Goal: Task Accomplishment & Management: Manage account settings

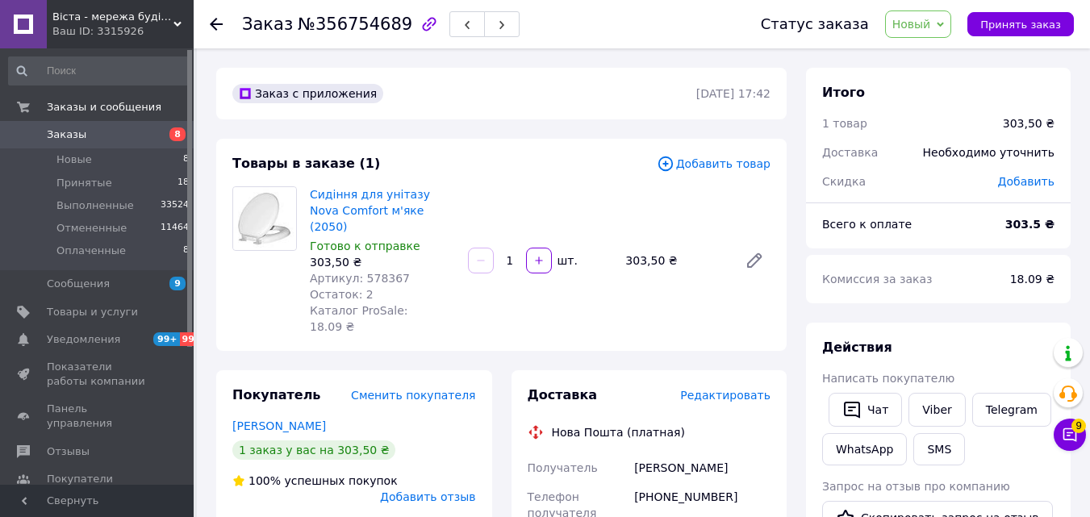
click at [737, 389] on span "Редактировать" at bounding box center [725, 395] width 90 height 13
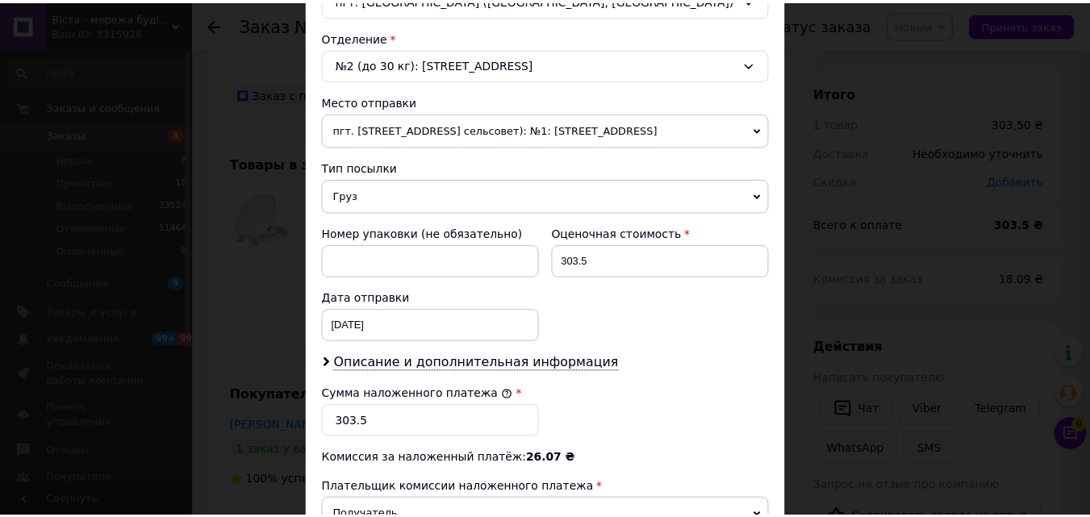
scroll to position [730, 0]
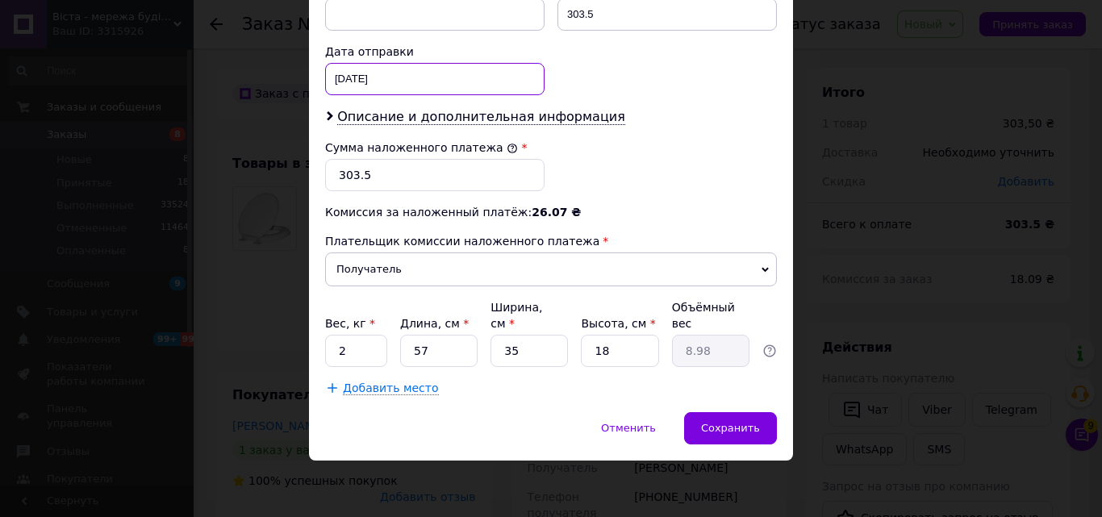
click at [332, 95] on div "[DATE] < 2025 > < Август > Пн Вт Ср Чт Пт Сб Вс 28 29 30 31 1 2 3 4 5 6 7 8 9 1…" at bounding box center [434, 79] width 219 height 32
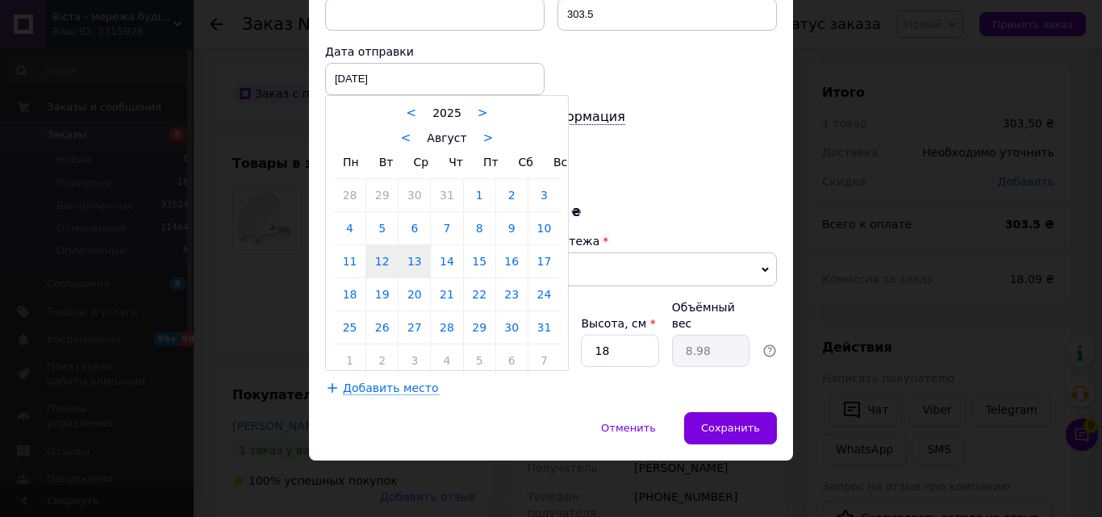
click at [407, 278] on link "13" at bounding box center [414, 261] width 31 height 32
type input "[DATE]"
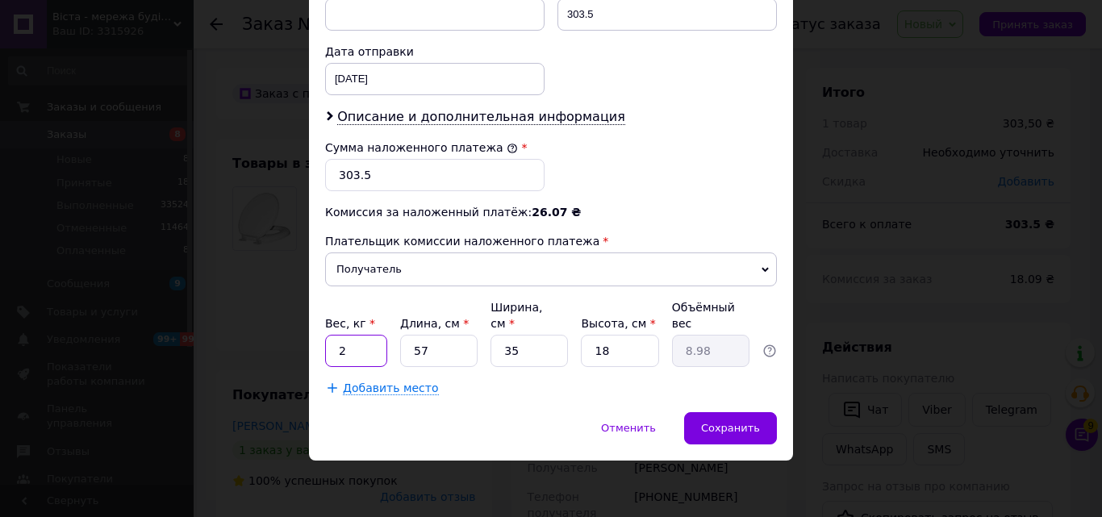
click at [359, 351] on input "2" at bounding box center [356, 351] width 62 height 32
type input "1"
click at [424, 357] on input "57" at bounding box center [438, 351] width 77 height 32
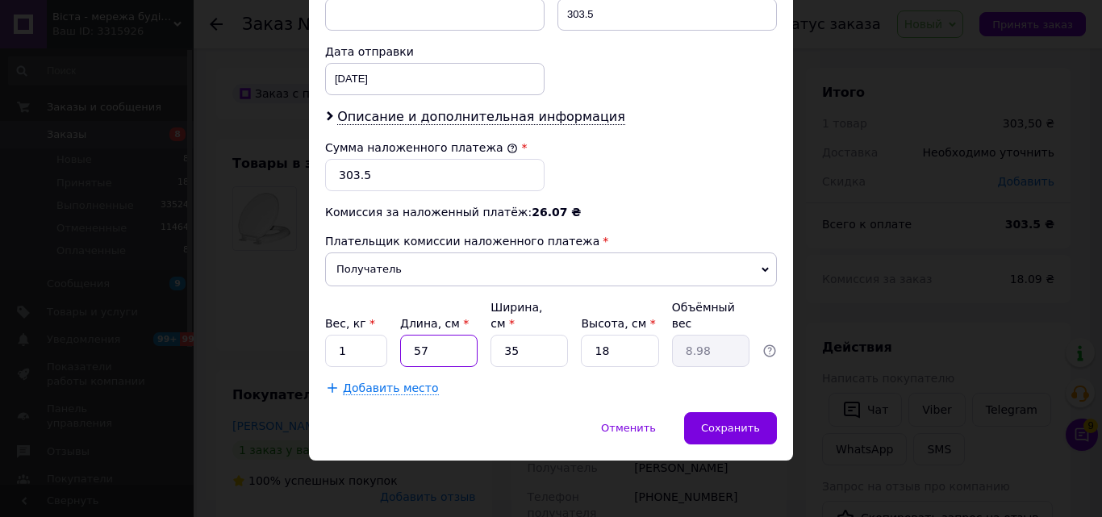
type input "3"
type input "0.47"
type input "30"
type input "4.72"
type input "30"
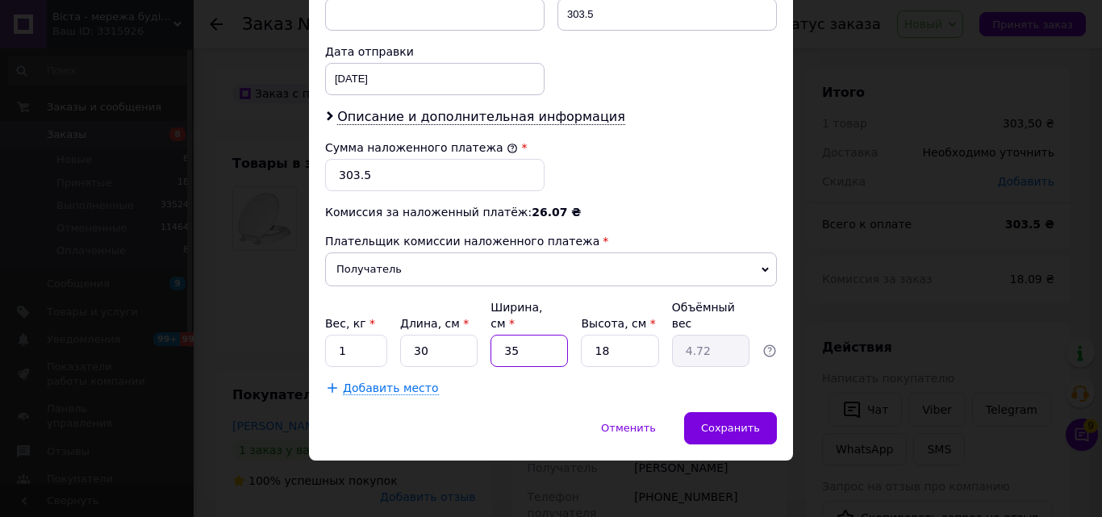
click at [547, 335] on input "35" at bounding box center [528, 351] width 77 height 32
type input "4"
type input "0.54"
type input "45"
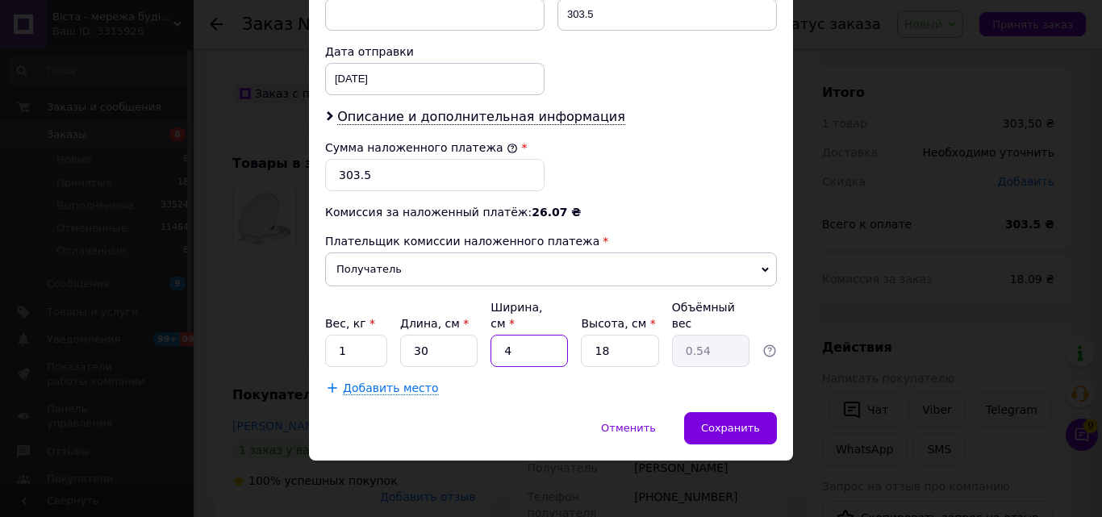
type input "6.08"
type input "45"
click at [747, 428] on span "Сохранить" at bounding box center [730, 428] width 59 height 12
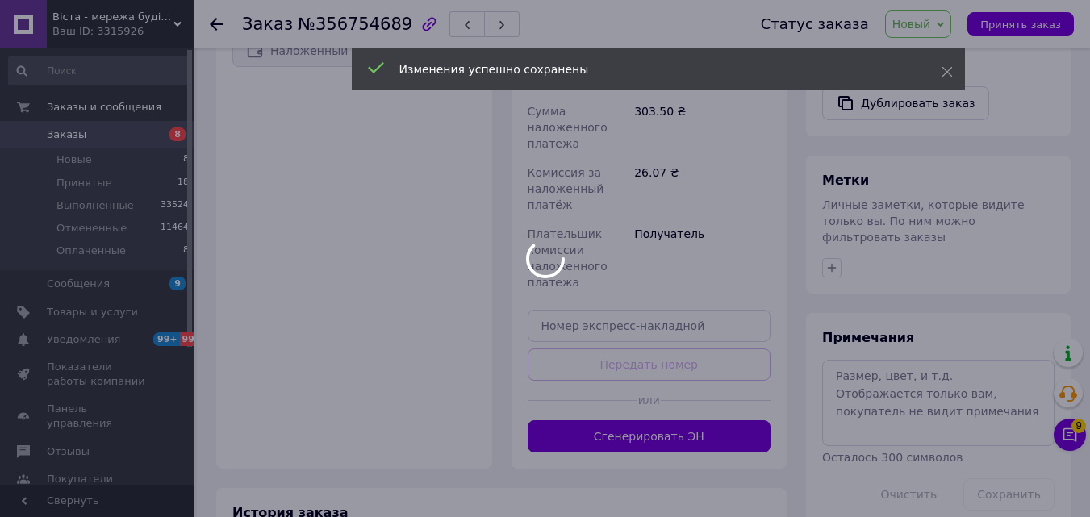
scroll to position [645, 0]
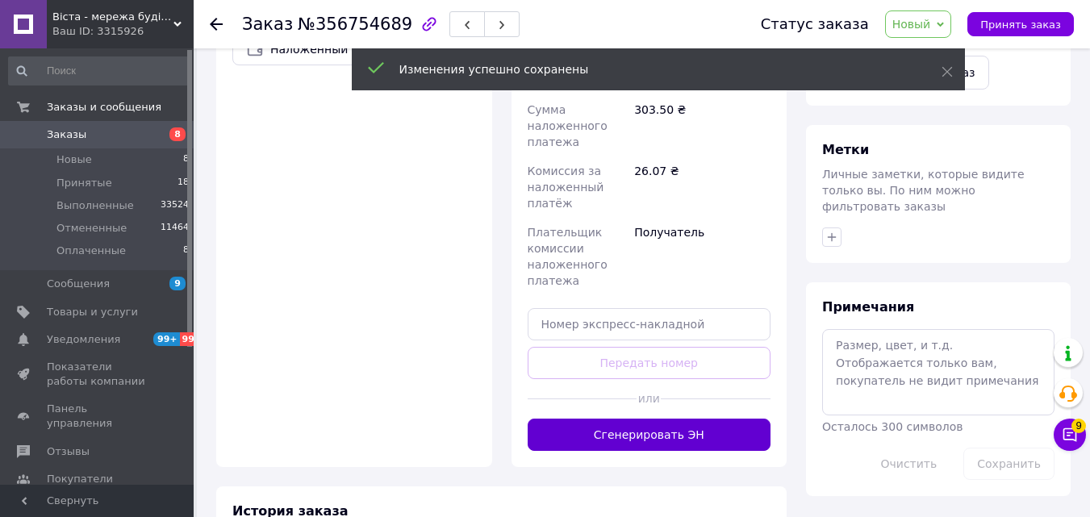
click at [682, 419] on button "Сгенерировать ЭН" at bounding box center [650, 435] width 244 height 32
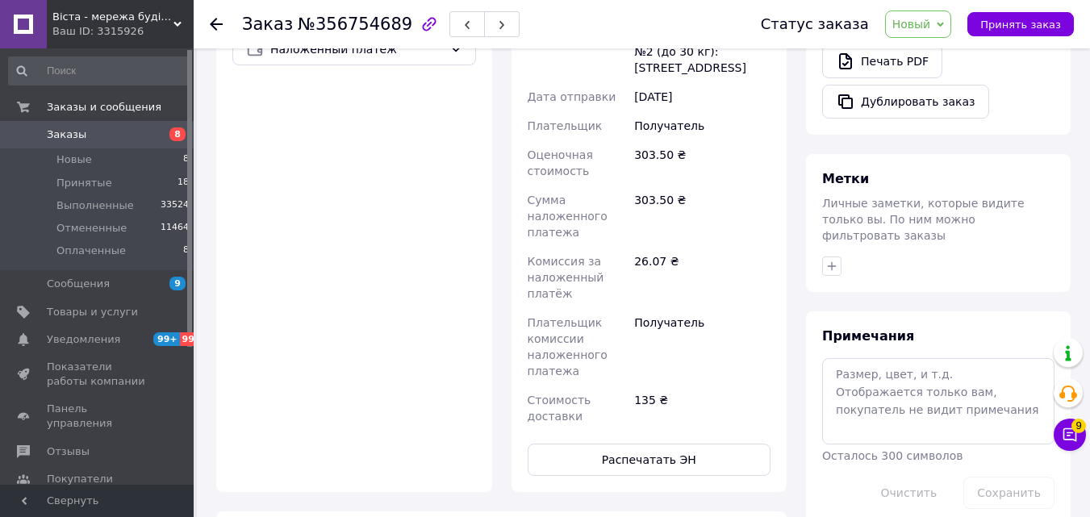
click at [670, 444] on button "Распечатать ЭН" at bounding box center [650, 460] width 244 height 32
click at [229, 23] on div at bounding box center [226, 24] width 32 height 48
click at [223, 24] on div at bounding box center [226, 24] width 32 height 48
click at [215, 27] on icon at bounding box center [216, 24] width 13 height 13
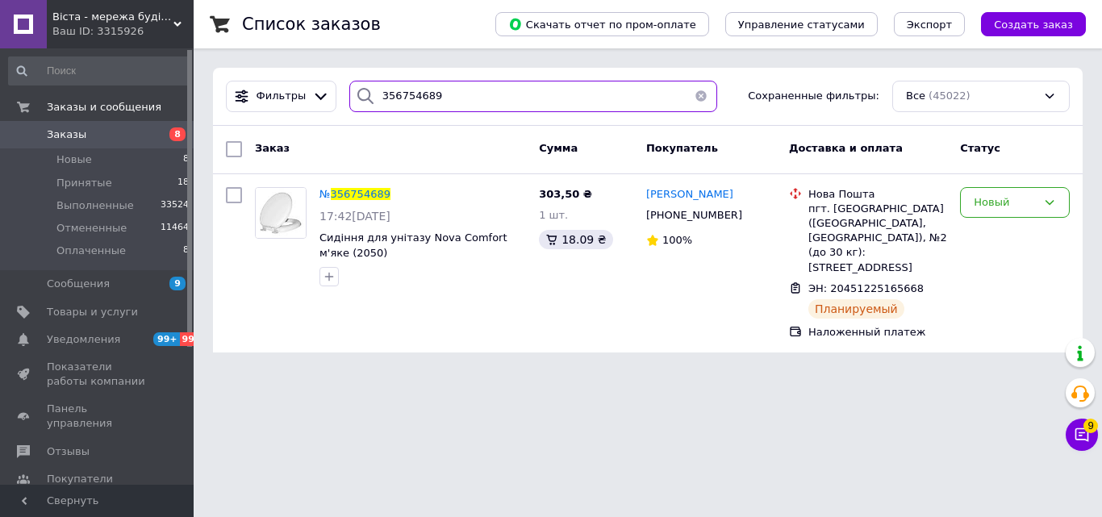
click at [443, 111] on input "356754689" at bounding box center [533, 96] width 368 height 31
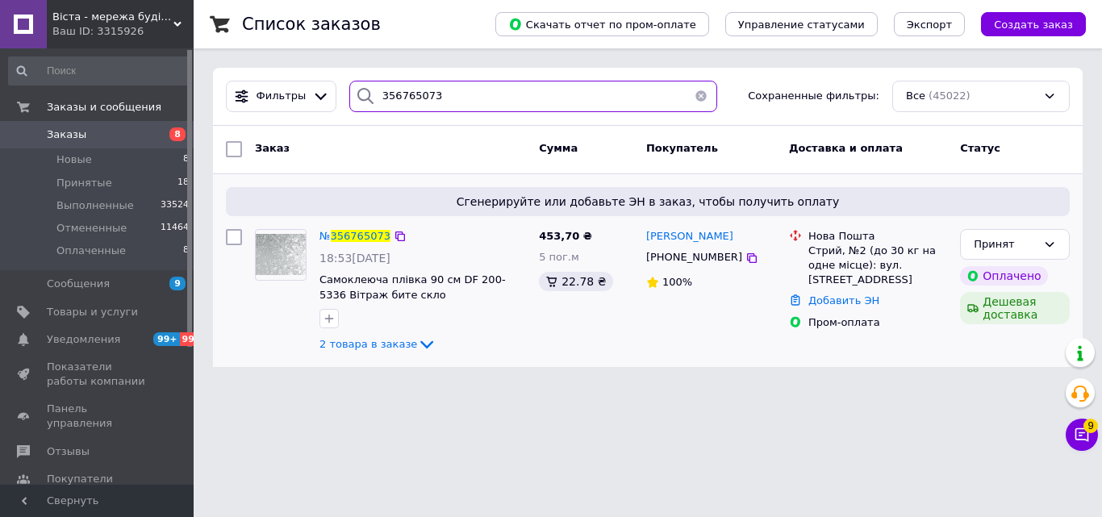
type input "356765073"
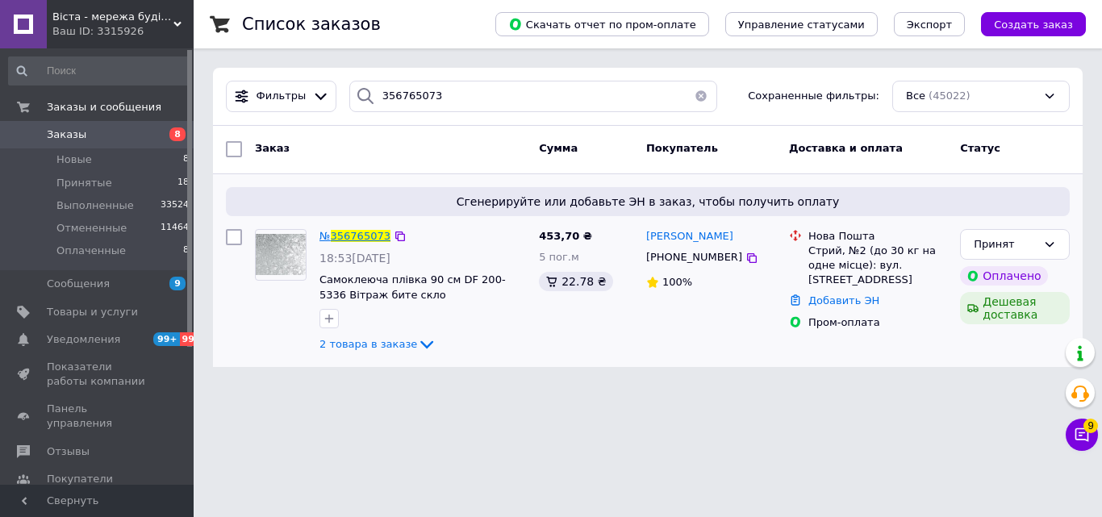
click at [361, 228] on div "№ 356765073 18:53[DATE] Самоклеюча плівка 90 см DF 200-5336 Вітраж бите скло 2 …" at bounding box center [422, 292] width 219 height 139
click at [361, 232] on span "356765073" at bounding box center [361, 236] width 60 height 12
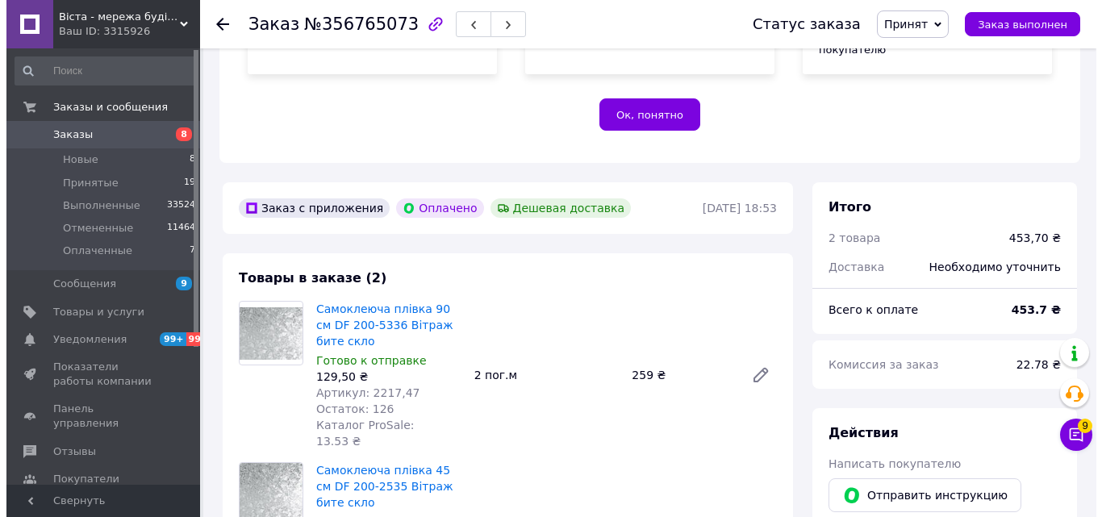
scroll to position [851, 0]
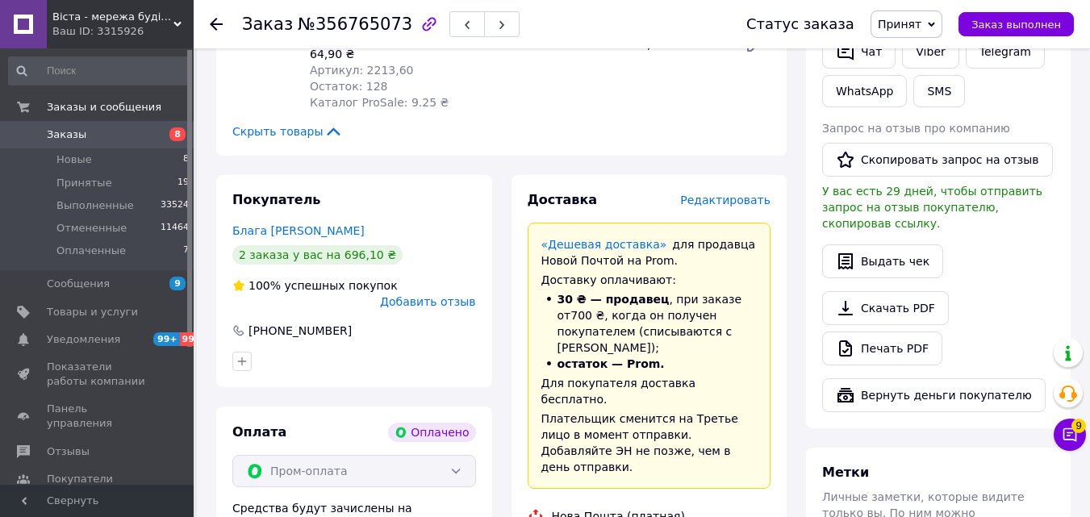
click at [714, 194] on span "Редактировать" at bounding box center [725, 200] width 90 height 13
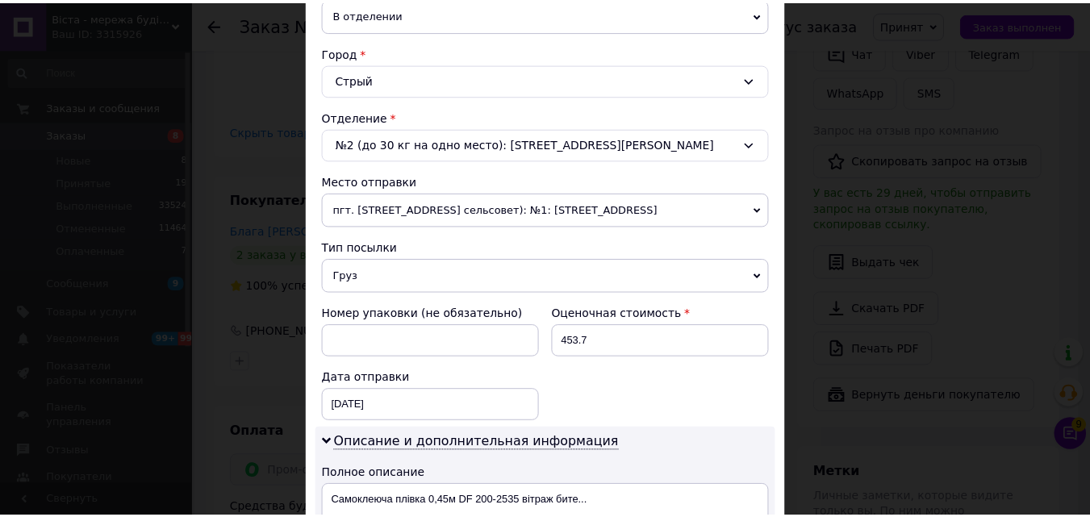
scroll to position [751, 0]
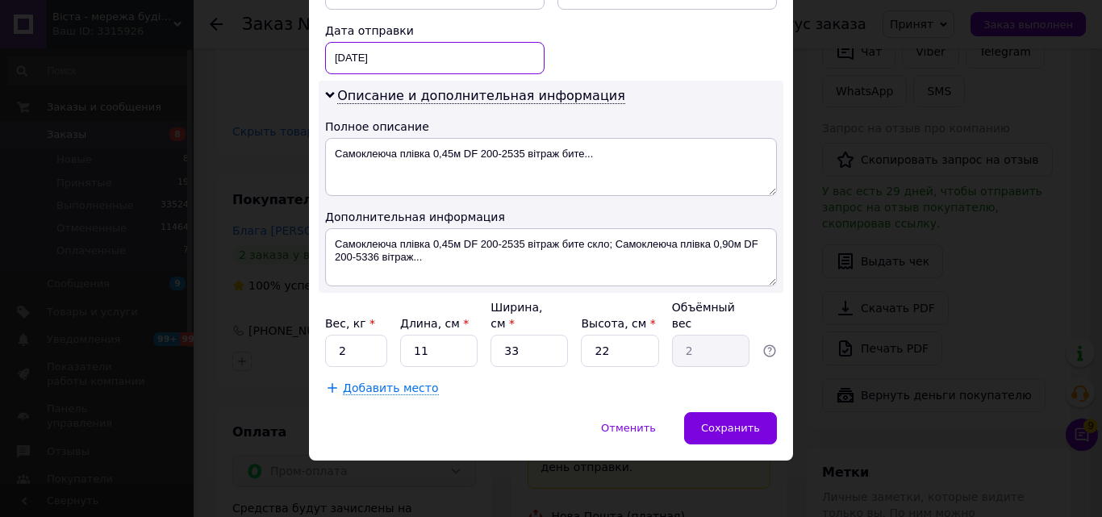
click at [337, 74] on div "[DATE] < 2025 > < Август > Пн Вт Ср Чт Пт Сб Вс 28 29 30 31 1 2 3 4 5 6 7 8 9 1…" at bounding box center [434, 58] width 219 height 32
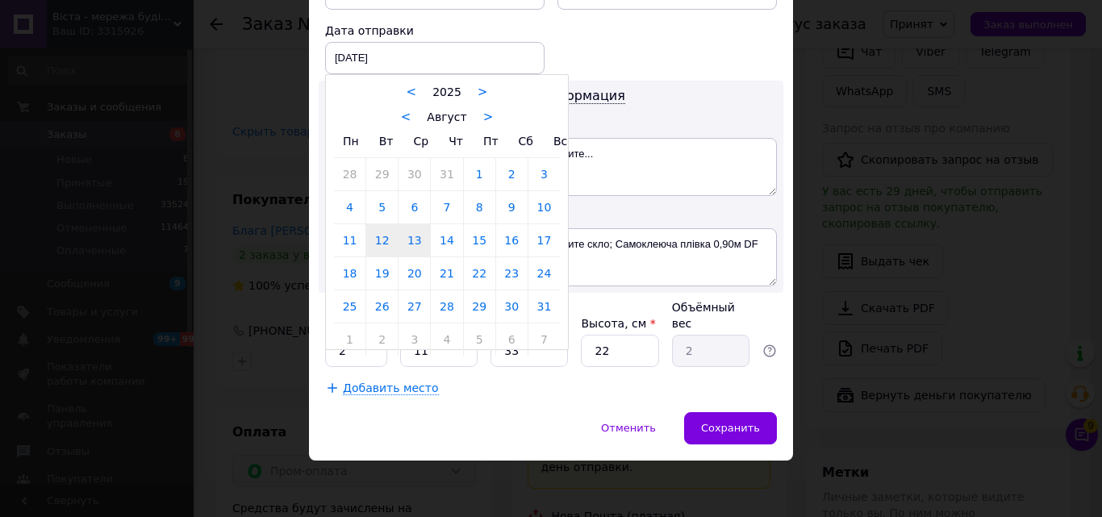
click at [406, 250] on link "13" at bounding box center [414, 240] width 31 height 32
type input "[DATE]"
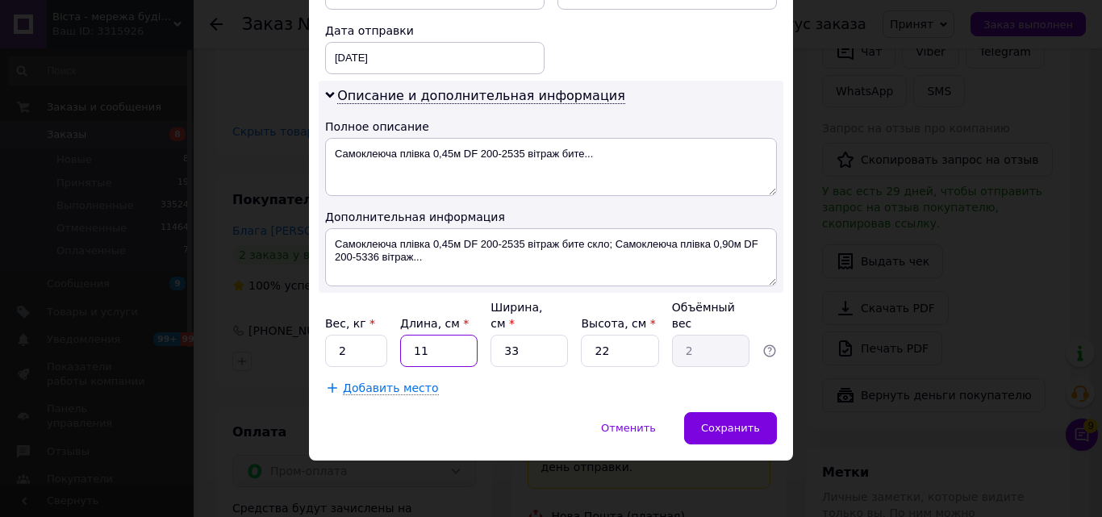
click at [454, 344] on input "11" at bounding box center [438, 351] width 77 height 32
type input "9"
type input "1.63"
type input "90"
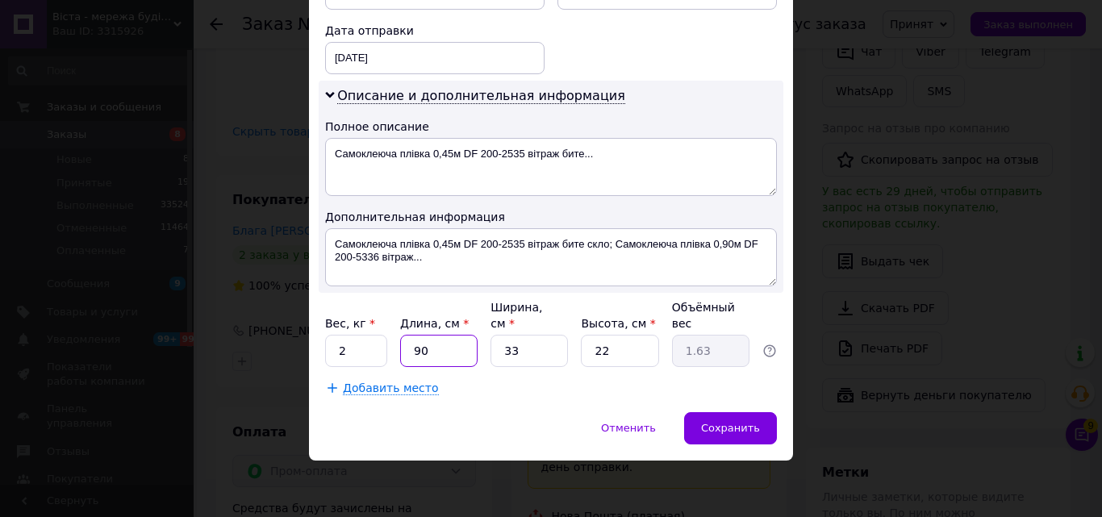
type input "16.34"
type input "90"
click at [494, 345] on input "33" at bounding box center [528, 351] width 77 height 32
type input "1"
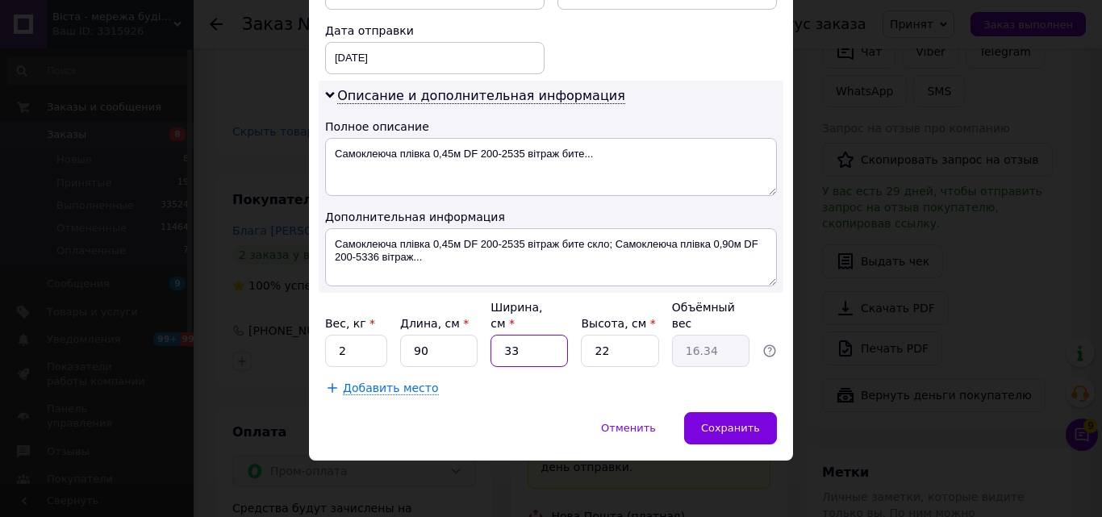
type input "0.5"
type input "10"
type input "4.95"
type input "10"
click at [585, 359] on input "22" at bounding box center [619, 351] width 77 height 32
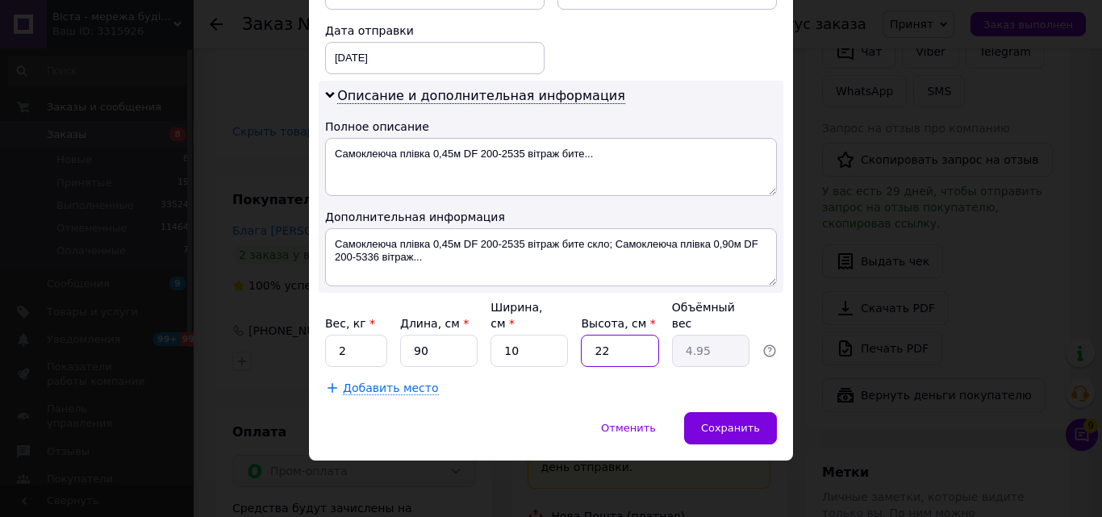
click at [585, 359] on input "22" at bounding box center [619, 351] width 77 height 32
type input "1"
type input "0.23"
type input "10"
type input "2.25"
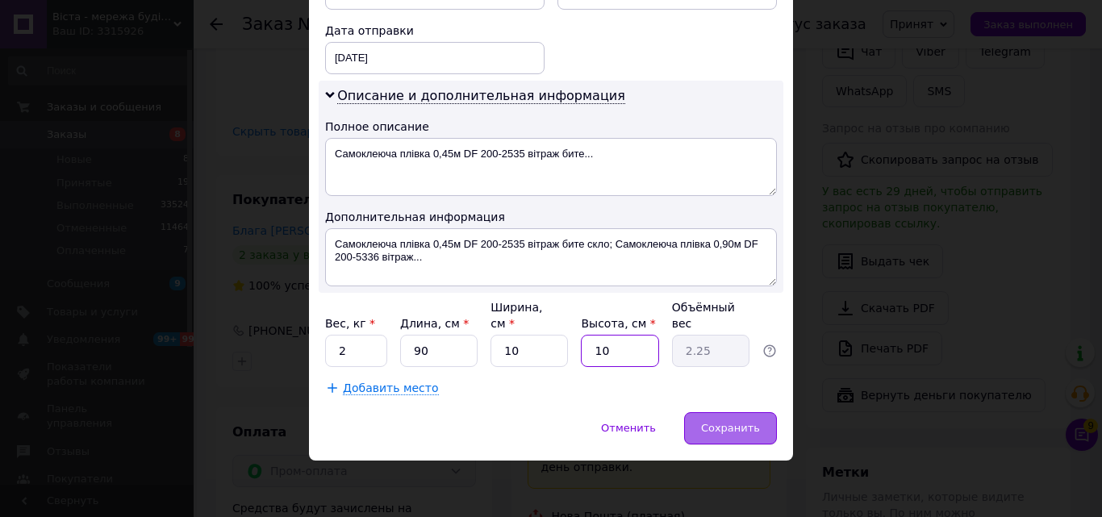
type input "10"
click at [724, 424] on span "Сохранить" at bounding box center [730, 428] width 59 height 12
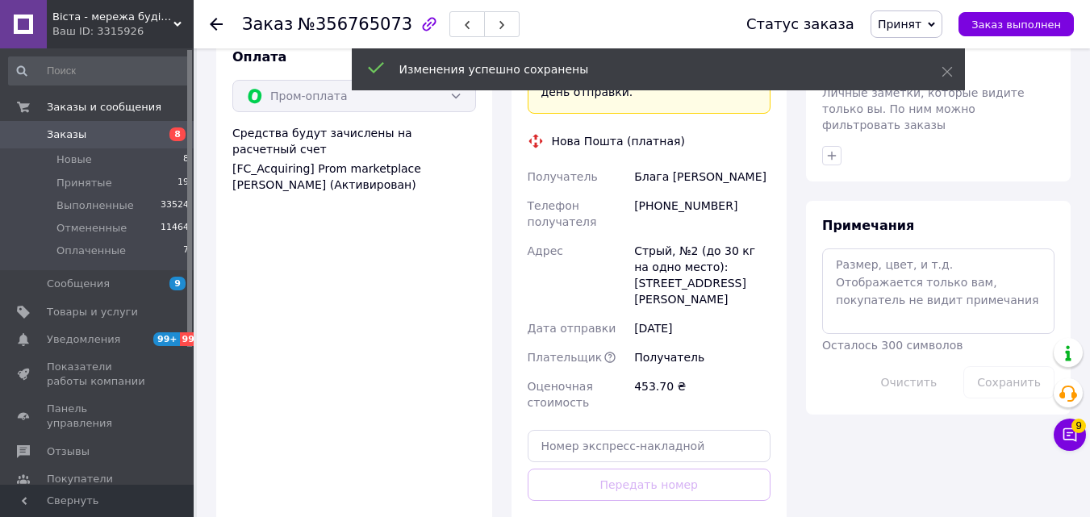
scroll to position [1254, 0]
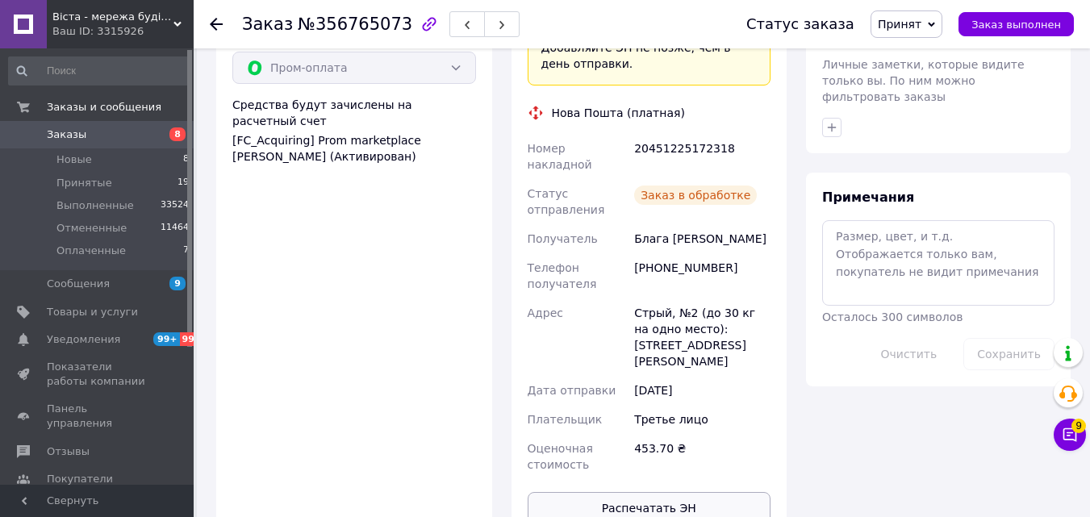
click at [686, 492] on button "Распечатать ЭН" at bounding box center [650, 508] width 244 height 32
click at [903, 13] on span "Принят" at bounding box center [906, 23] width 72 height 27
click at [225, 19] on div at bounding box center [226, 24] width 32 height 48
click at [218, 23] on use at bounding box center [216, 24] width 13 height 13
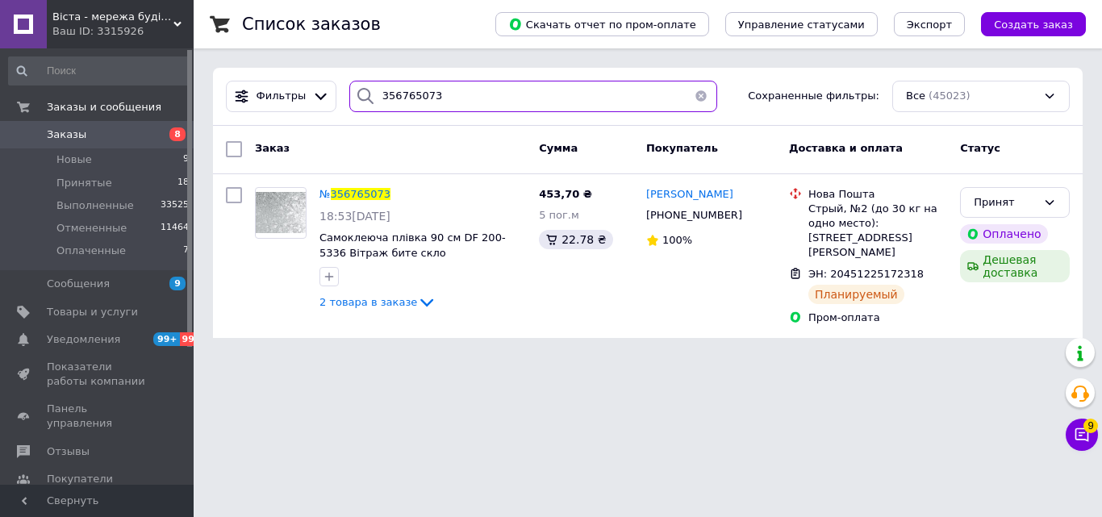
click at [440, 104] on input "356765073" at bounding box center [533, 96] width 368 height 31
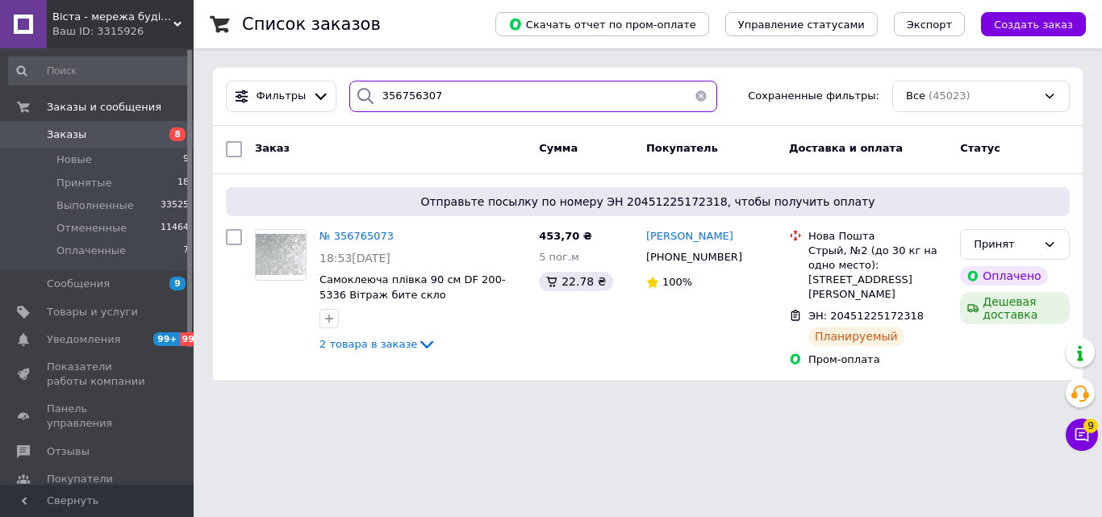
type input "356756307"
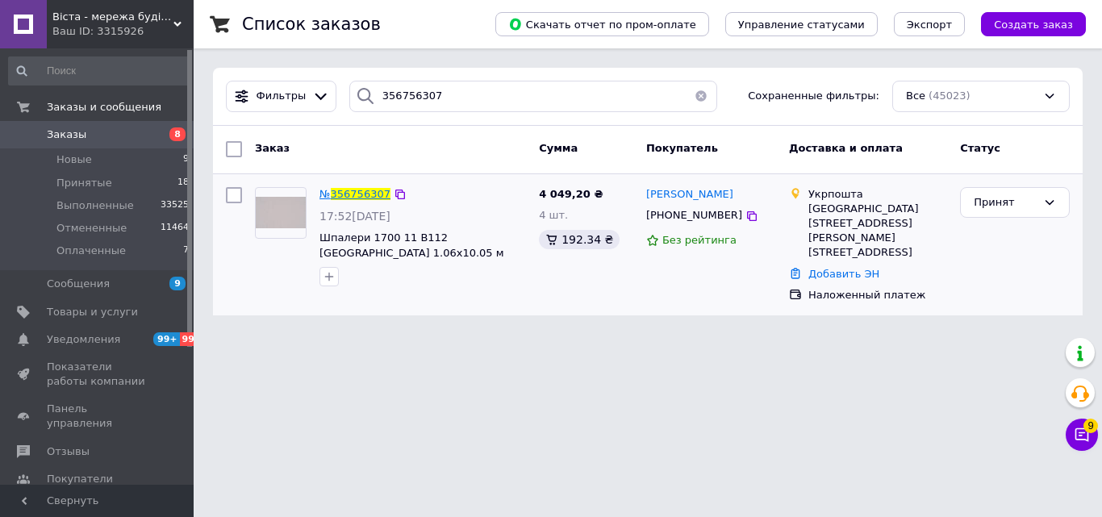
click at [352, 196] on span "356756307" at bounding box center [361, 194] width 60 height 12
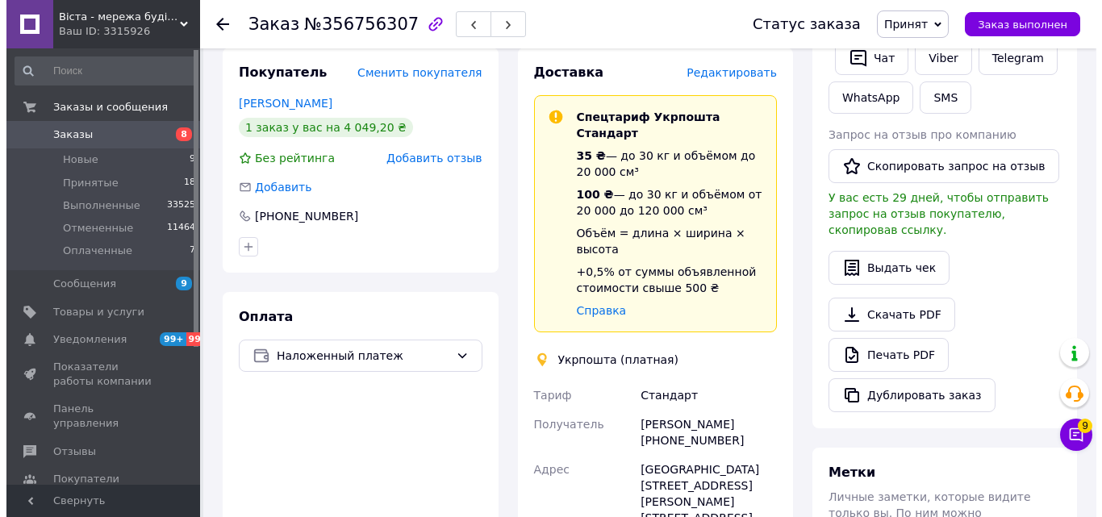
scroll to position [161, 0]
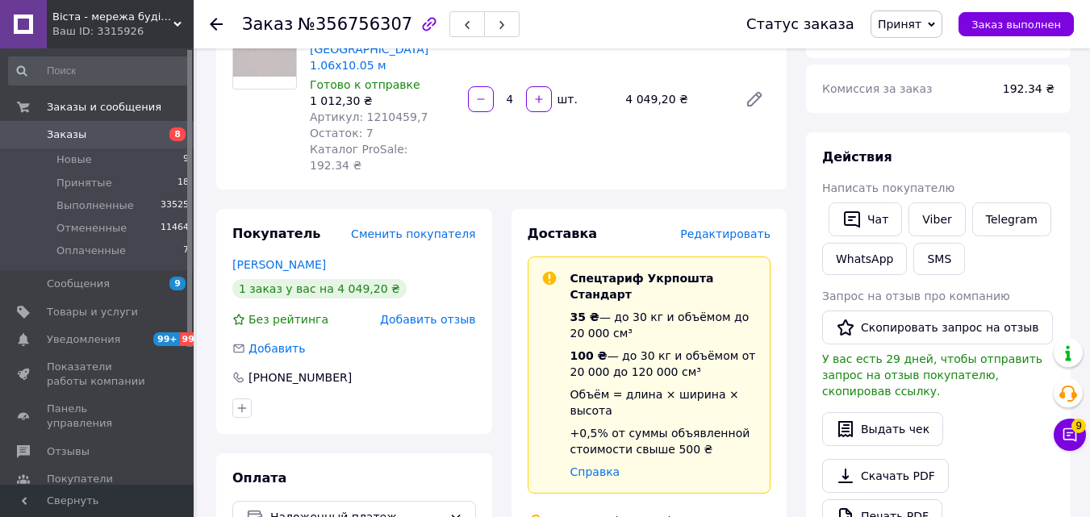
click at [737, 227] on span "Редактировать" at bounding box center [725, 233] width 90 height 13
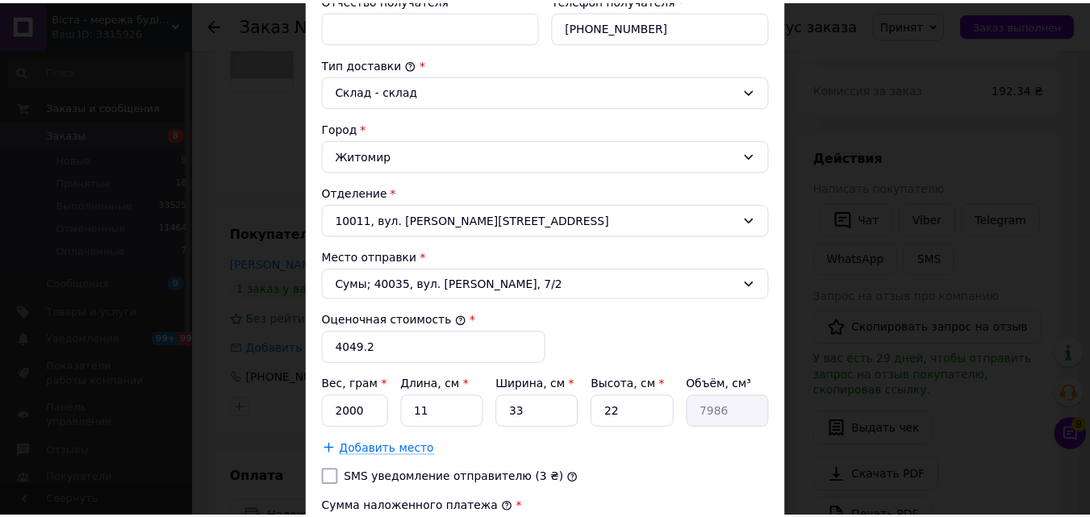
scroll to position [642, 0]
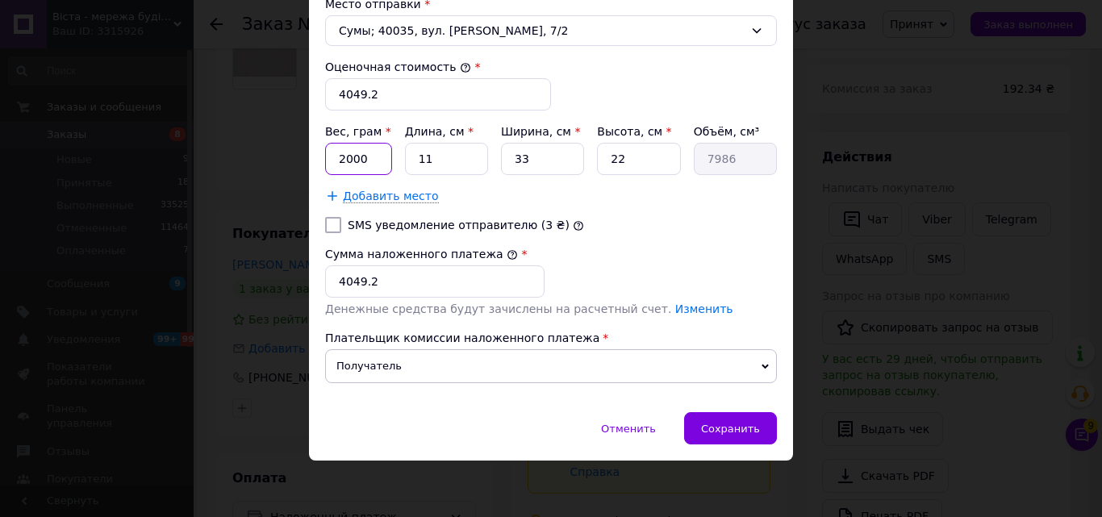
click at [369, 161] on input "2000" at bounding box center [358, 159] width 67 height 32
type input "12965"
click at [434, 160] on input "11" at bounding box center [446, 159] width 83 height 32
click at [435, 160] on input "11" at bounding box center [446, 159] width 83 height 32
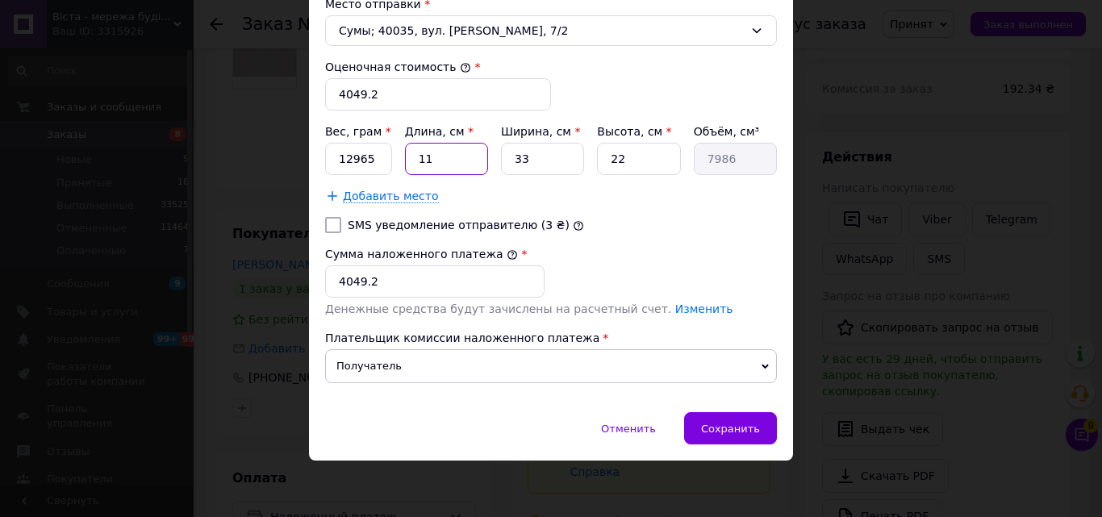
type input "1"
type input "726"
type input "10"
type input "7260"
type input "107"
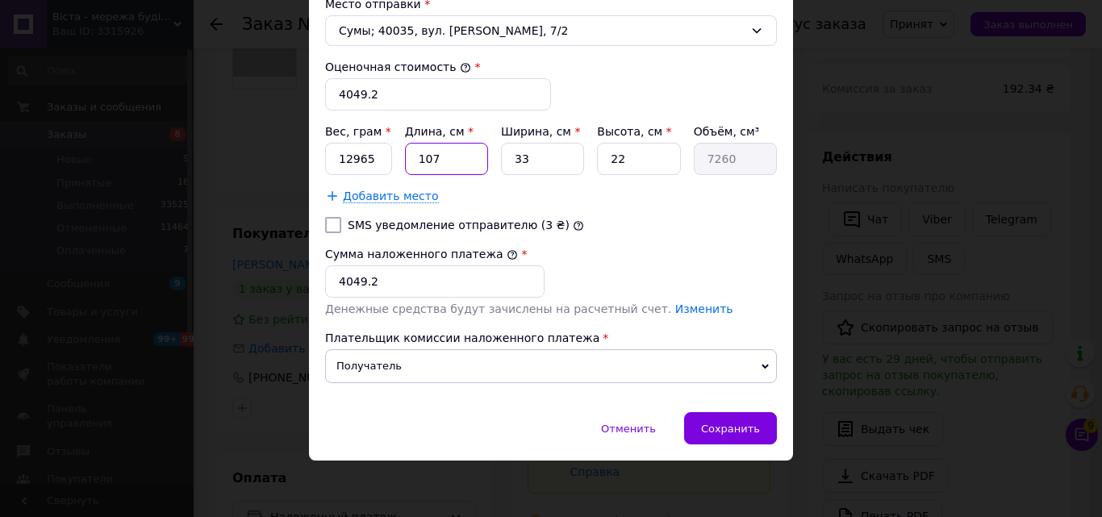
type input "77682"
type input "107"
click at [531, 156] on input "33" at bounding box center [542, 159] width 83 height 32
type input "1"
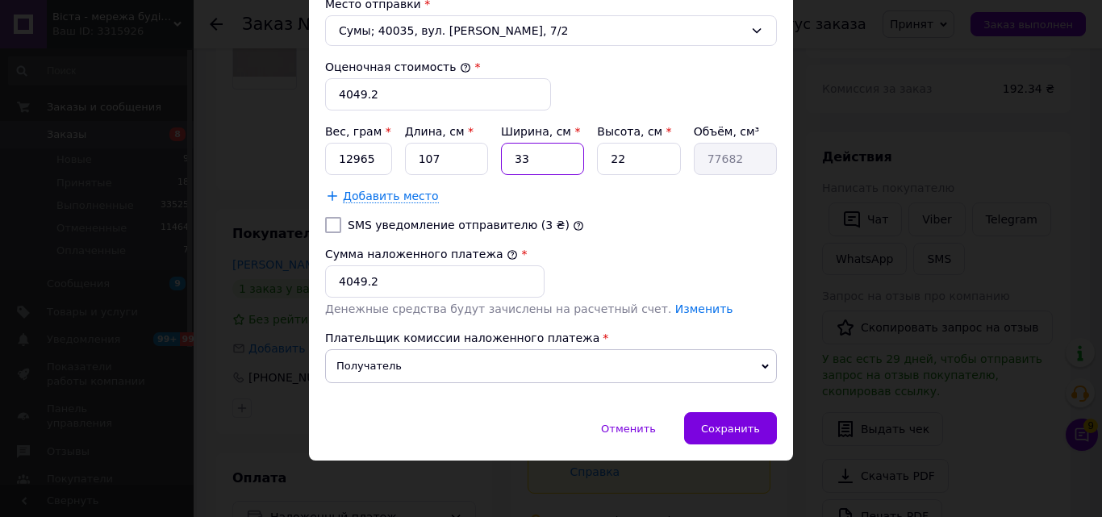
type input "2354"
type input "19"
type input "44726"
type input "19"
click at [651, 169] on input "22" at bounding box center [638, 159] width 83 height 32
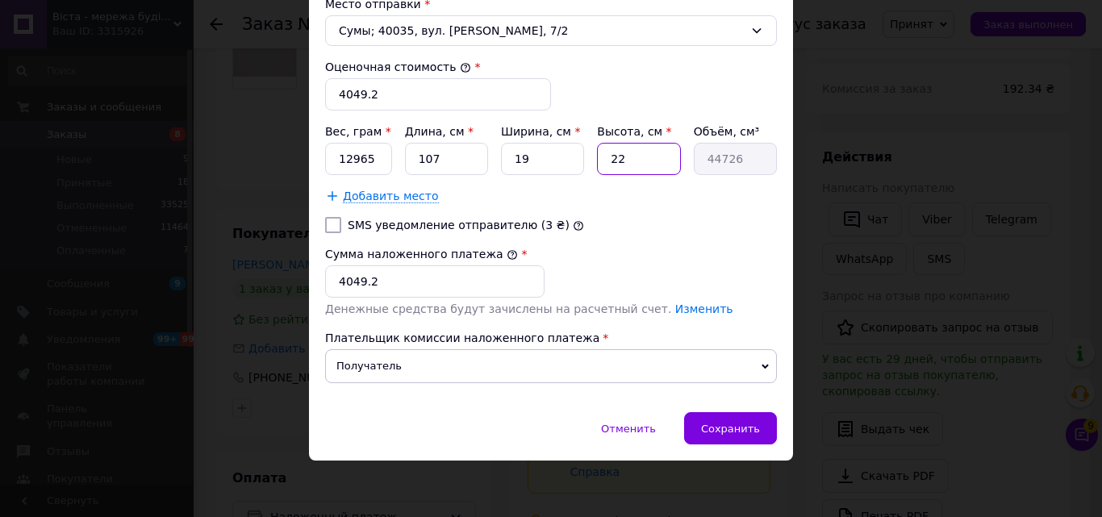
click at [651, 169] on input "22" at bounding box center [638, 159] width 83 height 32
type input "1"
type input "2033"
type input "19"
type input "38627"
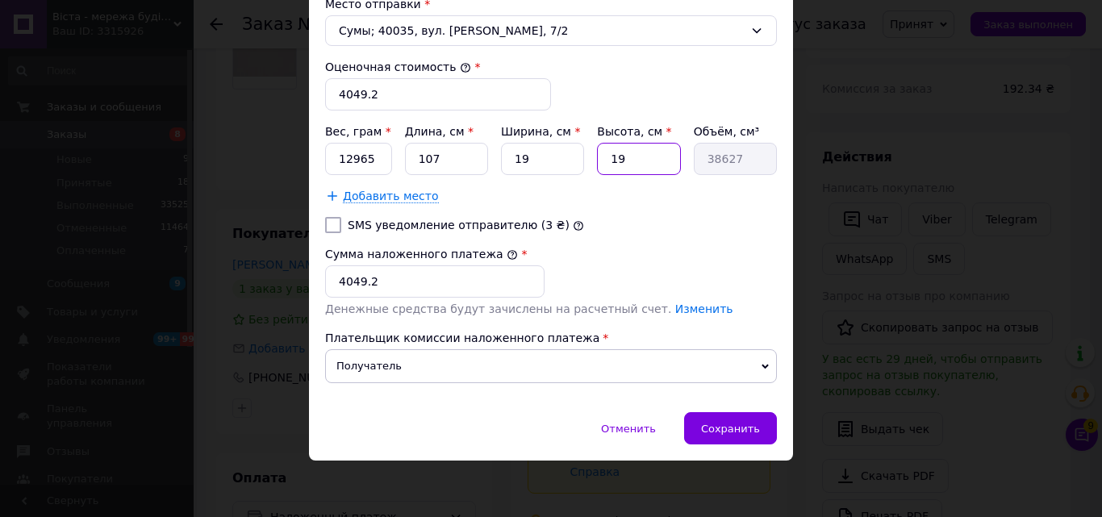
type input "19"
click at [381, 91] on input "4049.2" at bounding box center [438, 94] width 226 height 32
type input "4050"
click at [444, 271] on input "4049.2" at bounding box center [434, 281] width 219 height 32
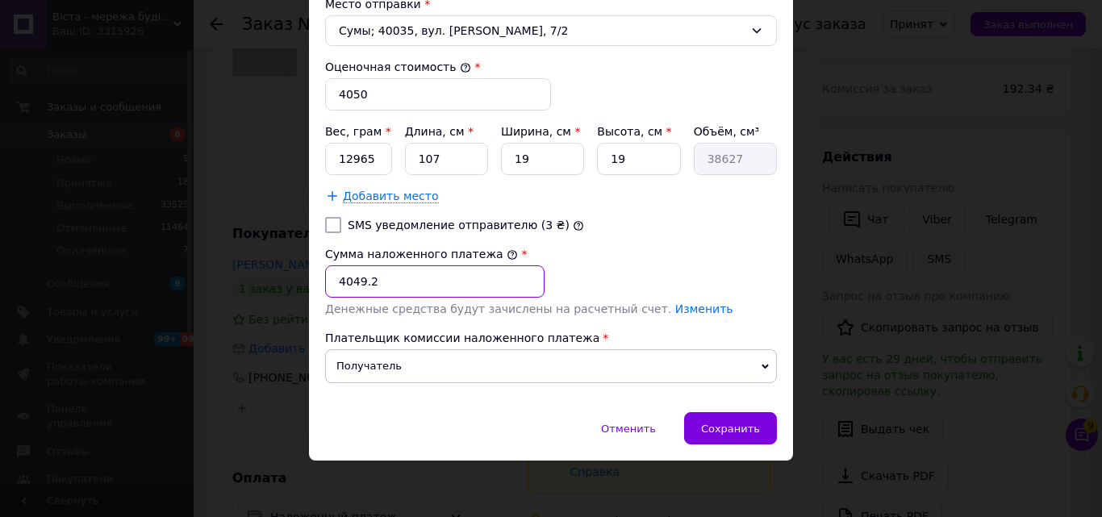
click at [444, 271] on input "4049.2" at bounding box center [434, 281] width 219 height 32
type input "4050"
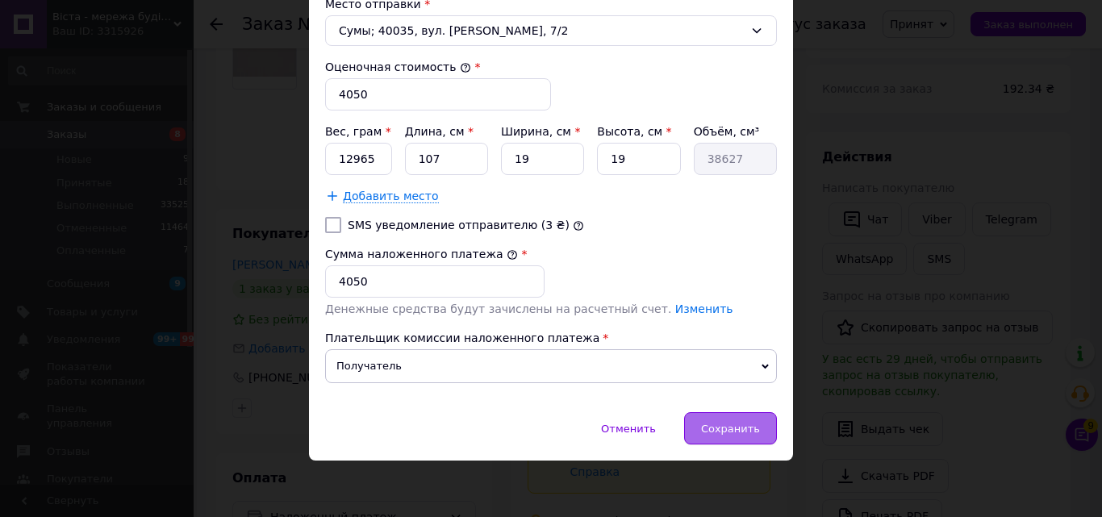
click at [719, 423] on span "Сохранить" at bounding box center [730, 429] width 59 height 12
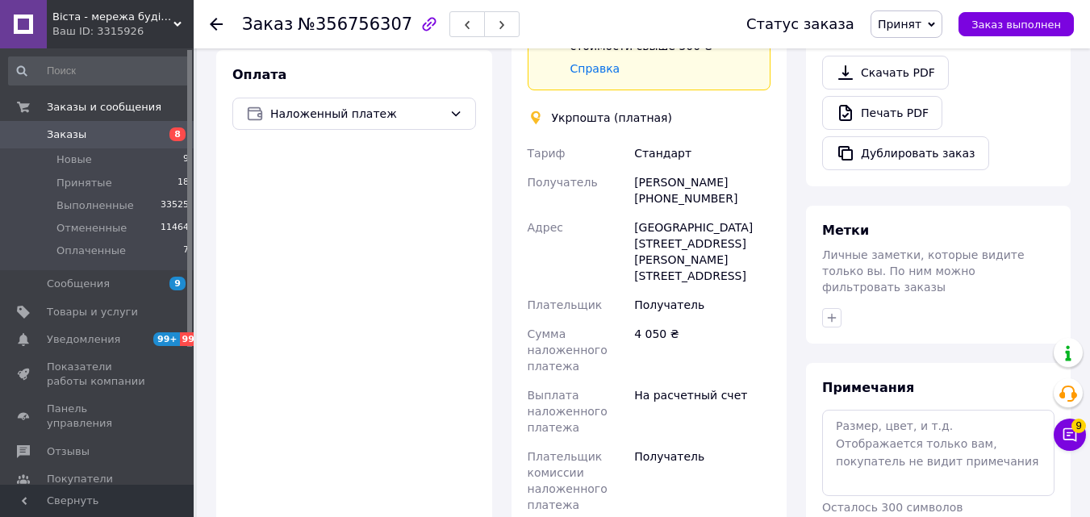
scroll to position [807, 0]
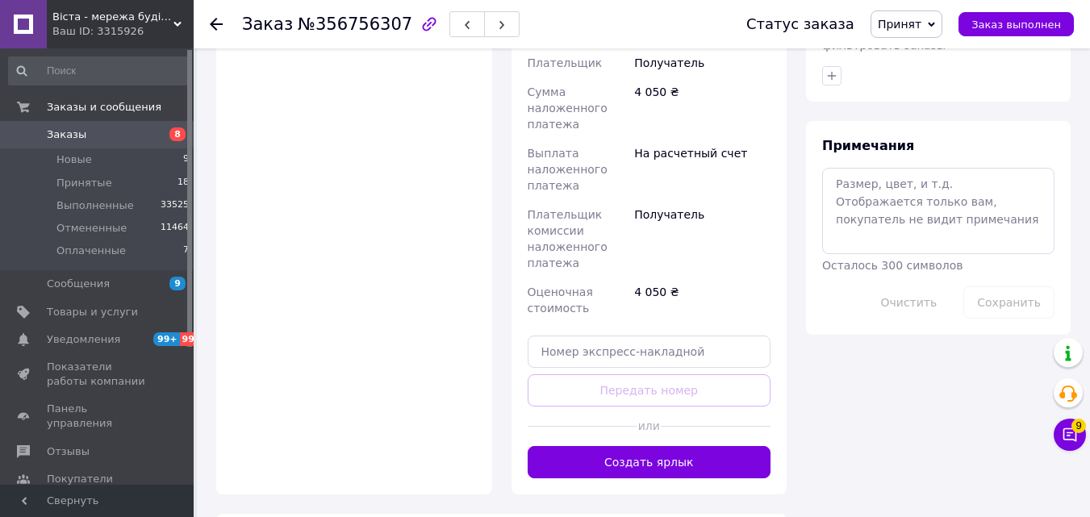
click at [718, 446] on button "Создать ярлык" at bounding box center [650, 462] width 244 height 32
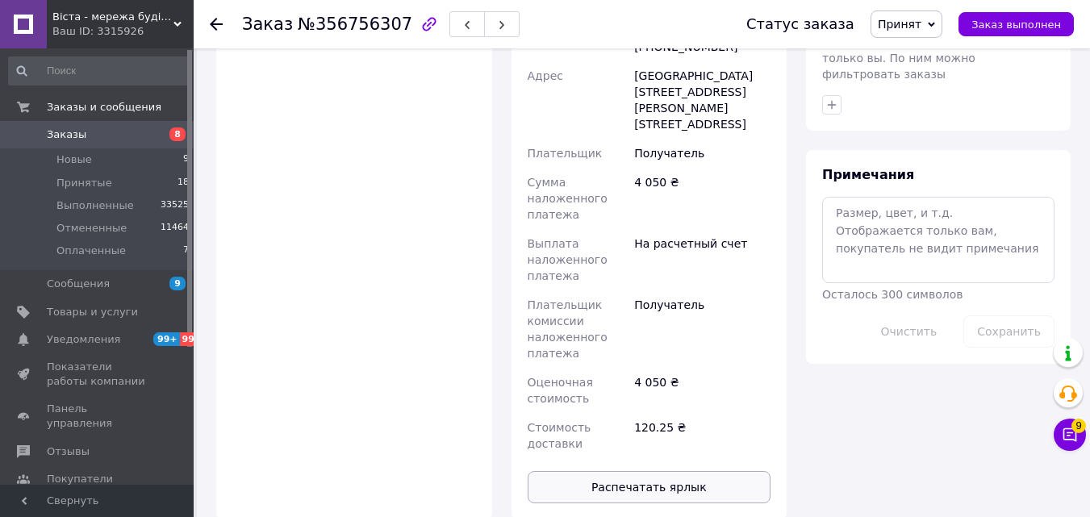
click at [698, 471] on button "Распечатать ярлык" at bounding box center [650, 487] width 244 height 32
